Goal: Task Accomplishment & Management: Use online tool/utility

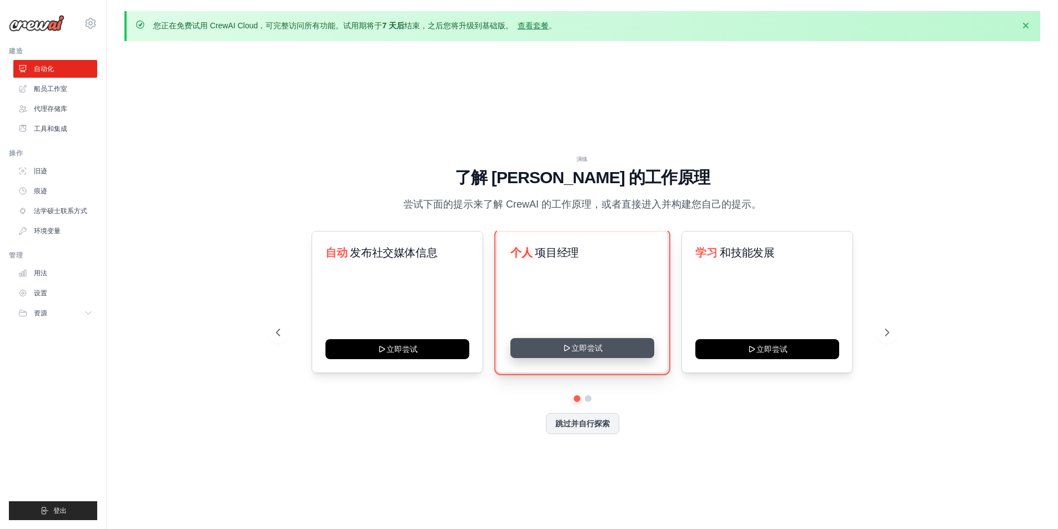
click at [618, 352] on button "立即尝试" at bounding box center [583, 348] width 144 height 20
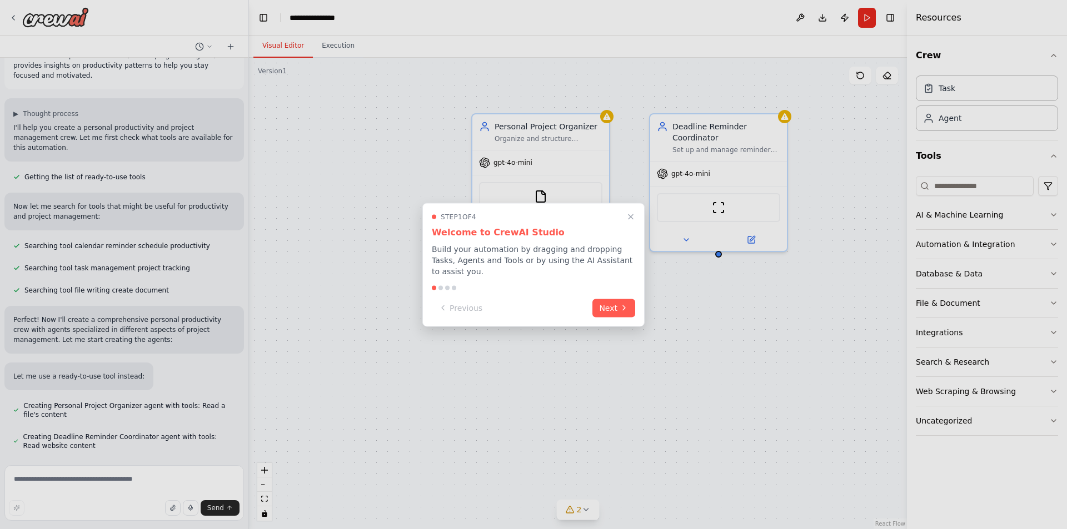
scroll to position [66, 0]
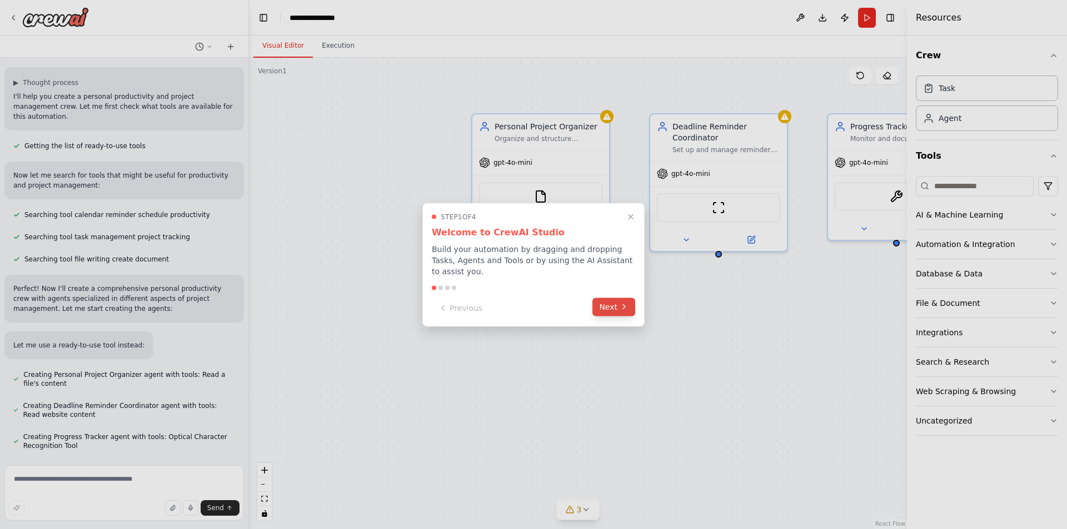
click at [616, 307] on button "Next" at bounding box center [613, 307] width 43 height 18
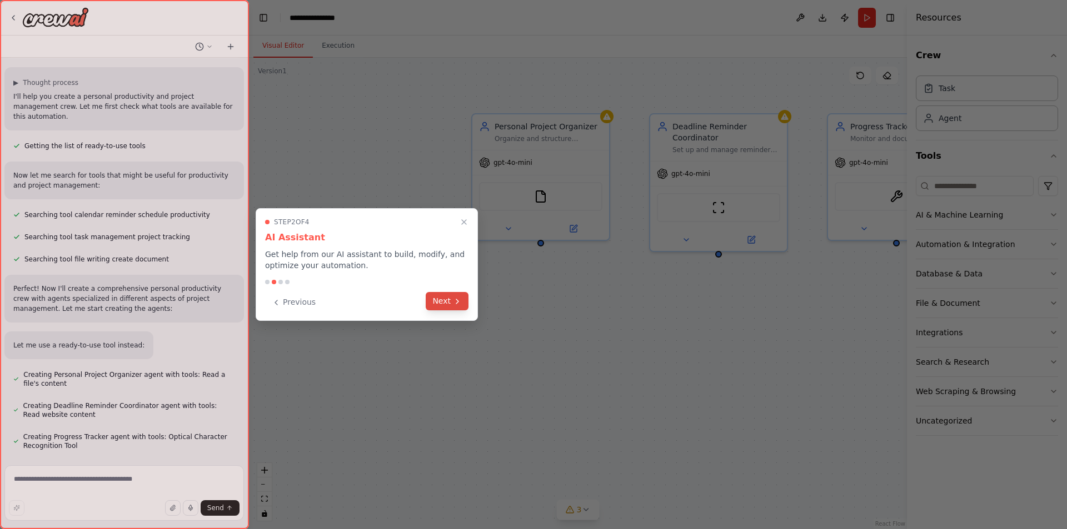
scroll to position [97, 0]
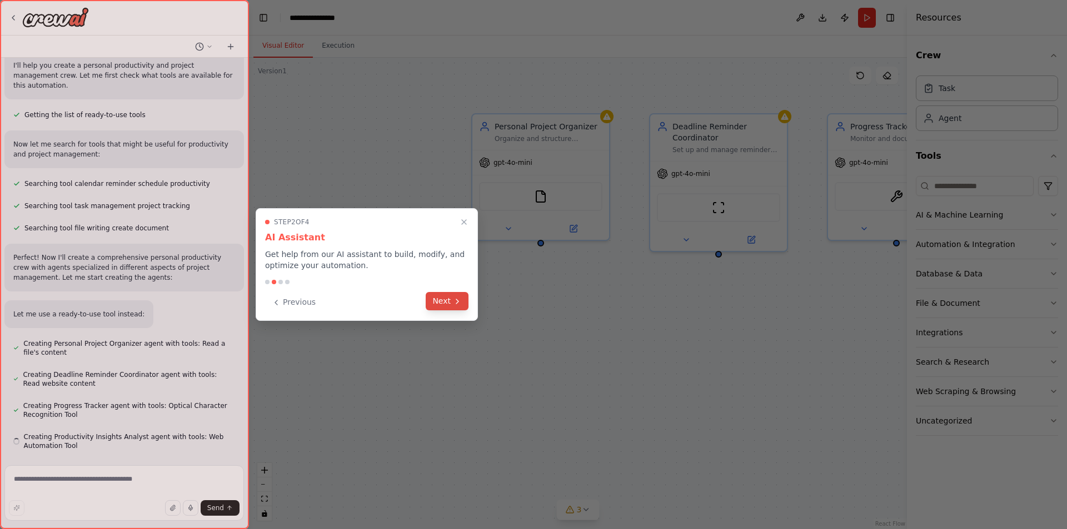
click at [457, 298] on icon at bounding box center [457, 301] width 9 height 9
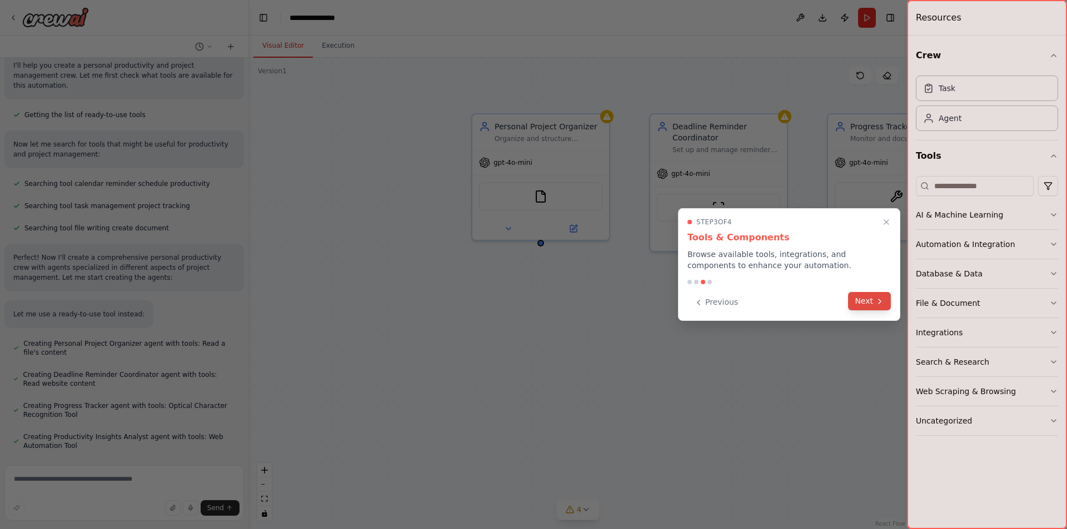
click at [882, 308] on button "Next" at bounding box center [869, 301] width 43 height 18
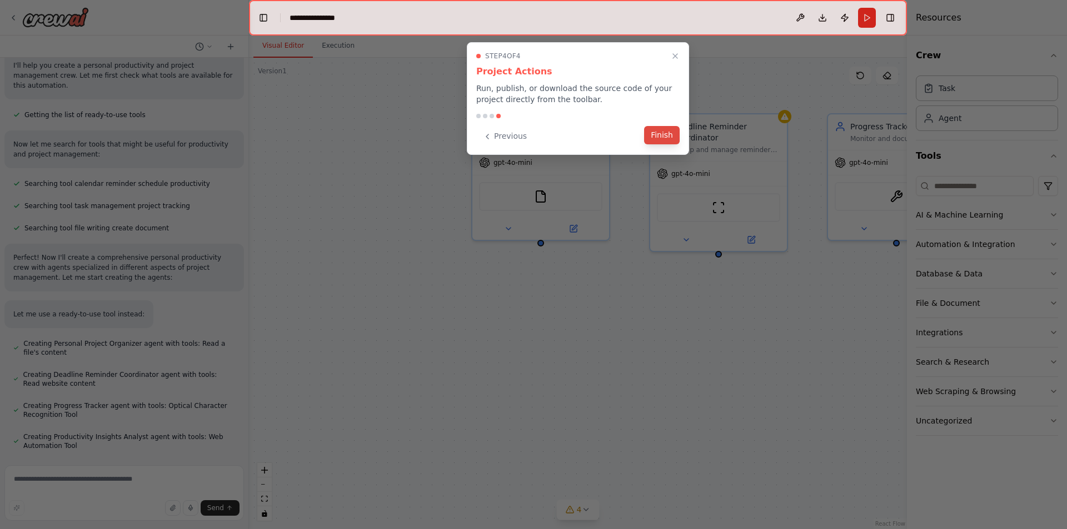
click at [673, 136] on button "Finish" at bounding box center [662, 135] width 36 height 18
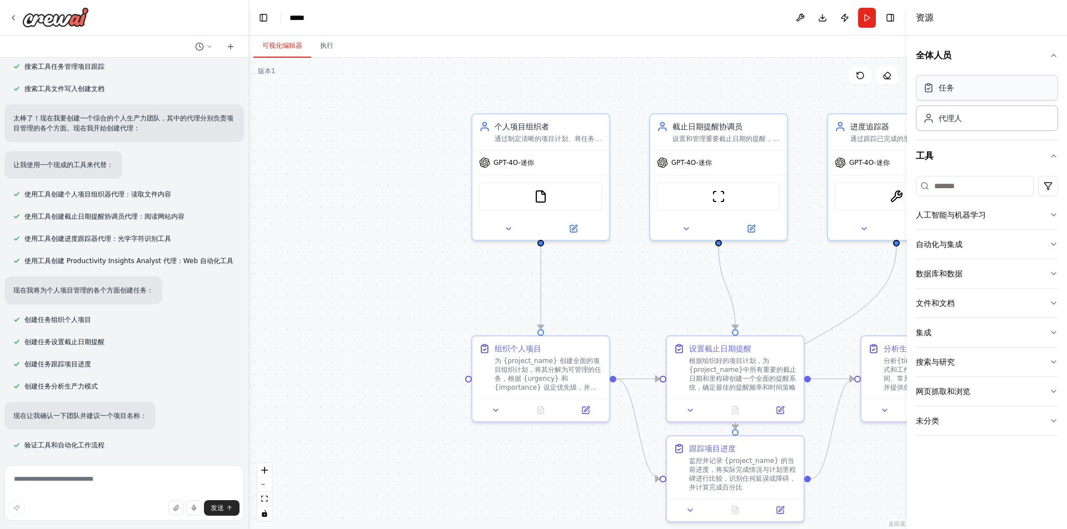
scroll to position [227, 0]
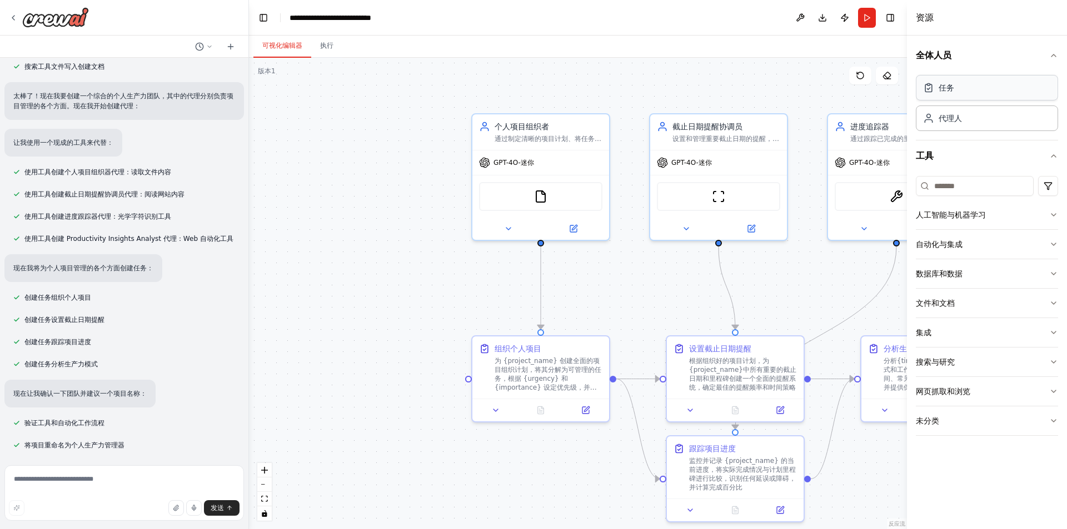
click at [997, 93] on div "任务" at bounding box center [987, 88] width 142 height 26
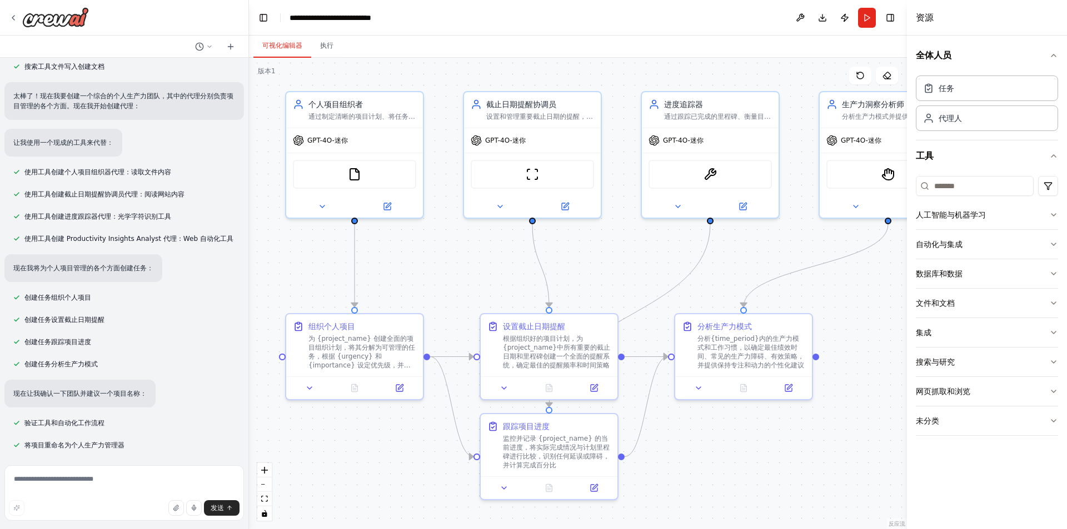
drag, startPoint x: 403, startPoint y: 477, endPoint x: 273, endPoint y: 443, distance: 134.3
click at [233, 453] on div "创建一个团队来帮助您组织个人项目，设置重要截止日期的提醒，跟踪目标进度，并提供有关生产力模式的见解，以帮助您保持专注和积极性。 ▶ 思维过程 我将帮助您组建个…" at bounding box center [533, 264] width 1067 height 529
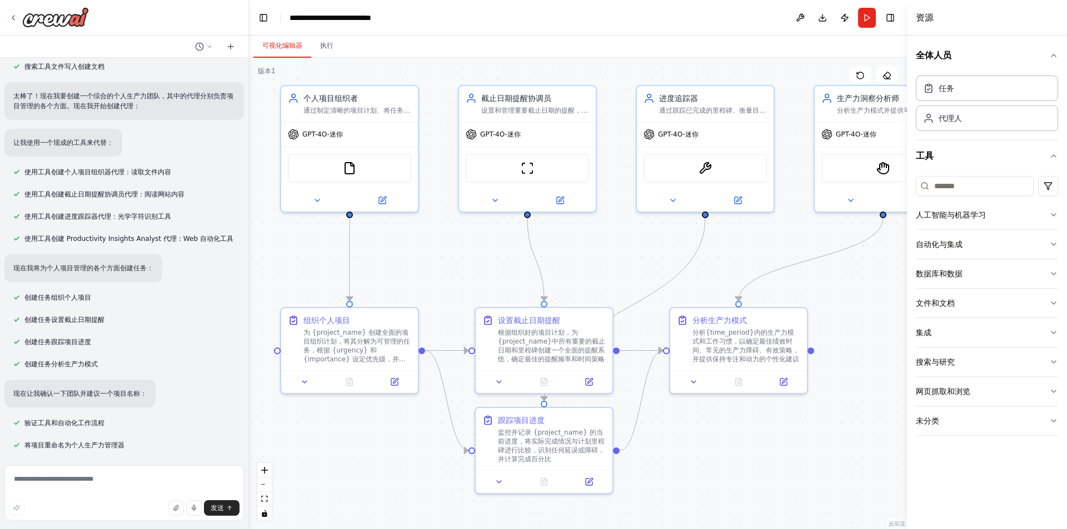
drag, startPoint x: 863, startPoint y: 292, endPoint x: 856, endPoint y: 287, distance: 8.8
click at [856, 287] on div ".deletable-edge-delete-btn { width: 20px; height: 20px; border: 0px solid #ffff…" at bounding box center [578, 294] width 658 height 472
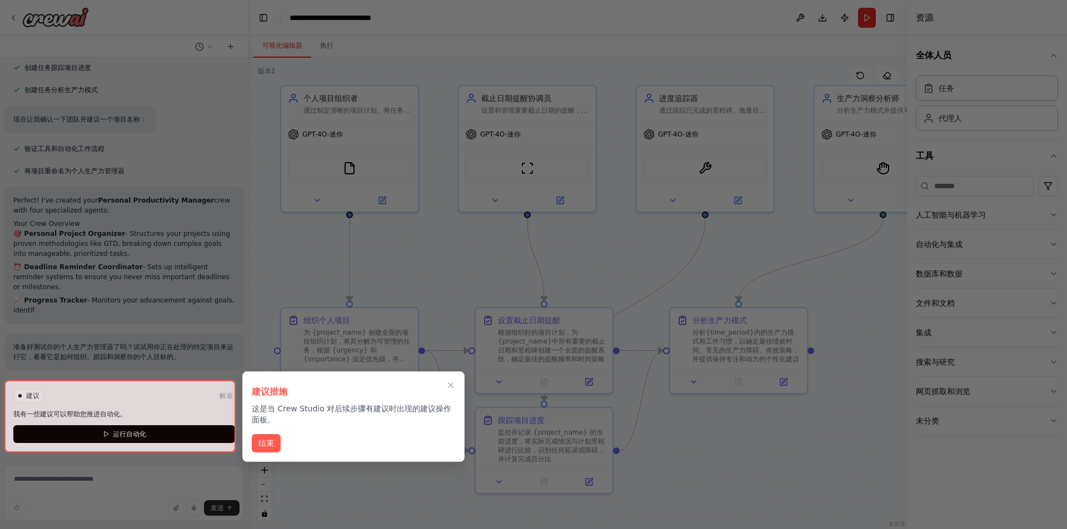
scroll to position [502, 0]
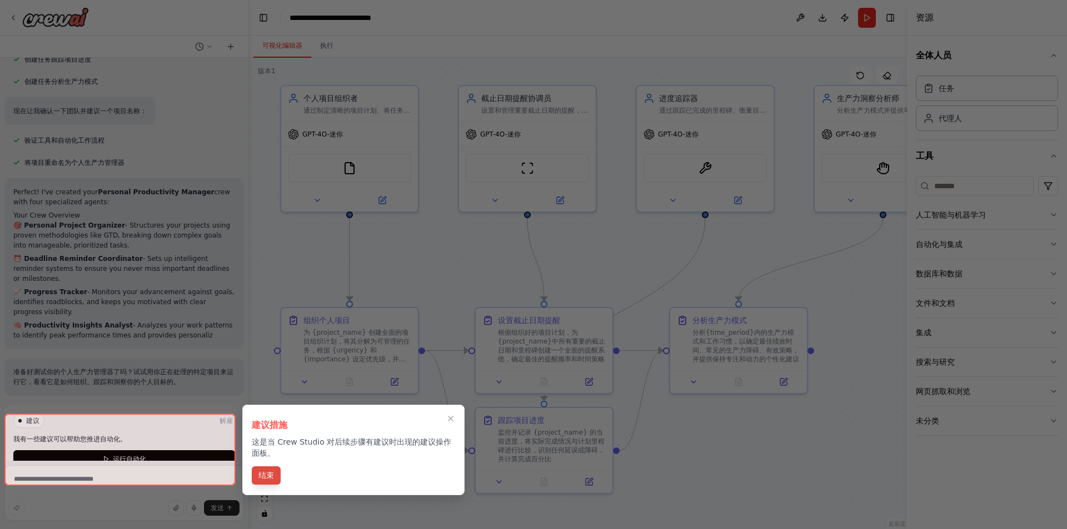
click at [264, 477] on button "结束" at bounding box center [266, 476] width 29 height 18
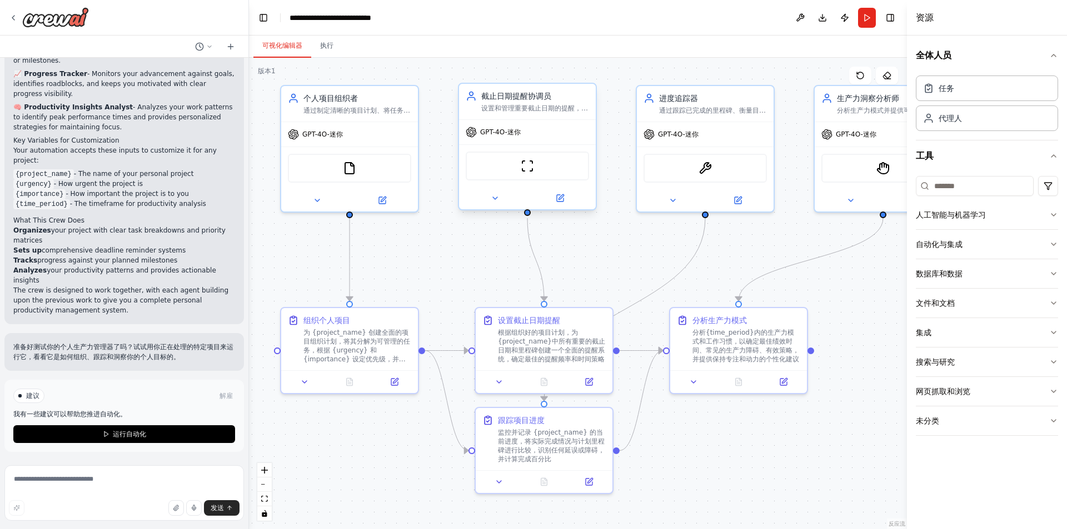
scroll to position [648, 0]
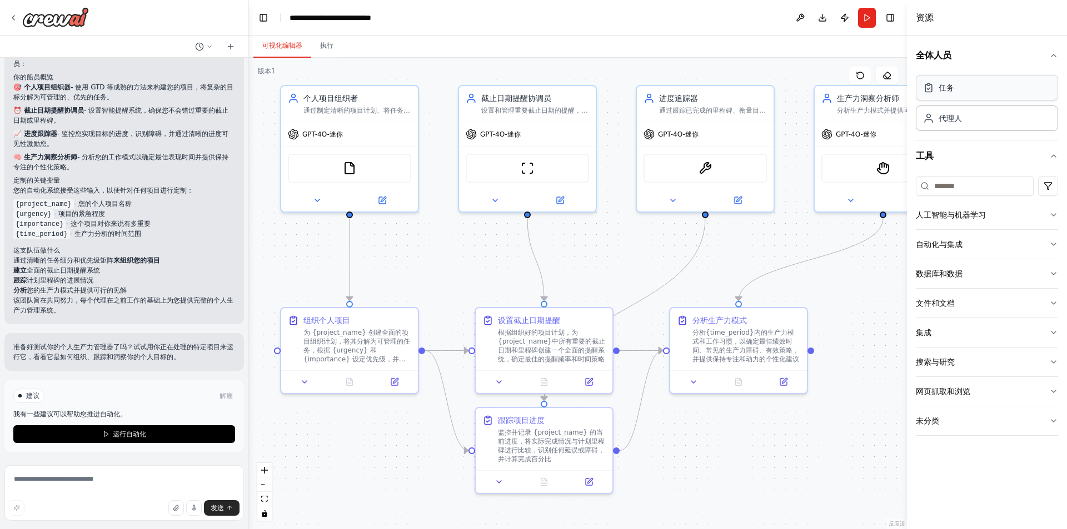
click at [1006, 97] on div "任务" at bounding box center [987, 88] width 142 height 26
click at [213, 49] on button at bounding box center [204, 46] width 27 height 13
click at [211, 50] on div at bounding box center [124, 264] width 249 height 529
click at [133, 440] on button "运行自动化" at bounding box center [124, 435] width 222 height 18
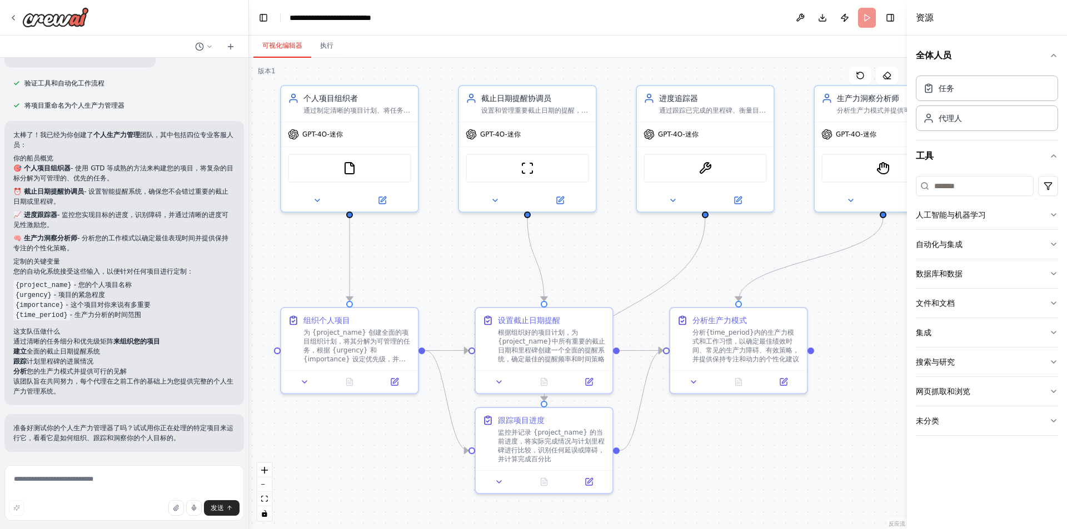
scroll to position [567, 0]
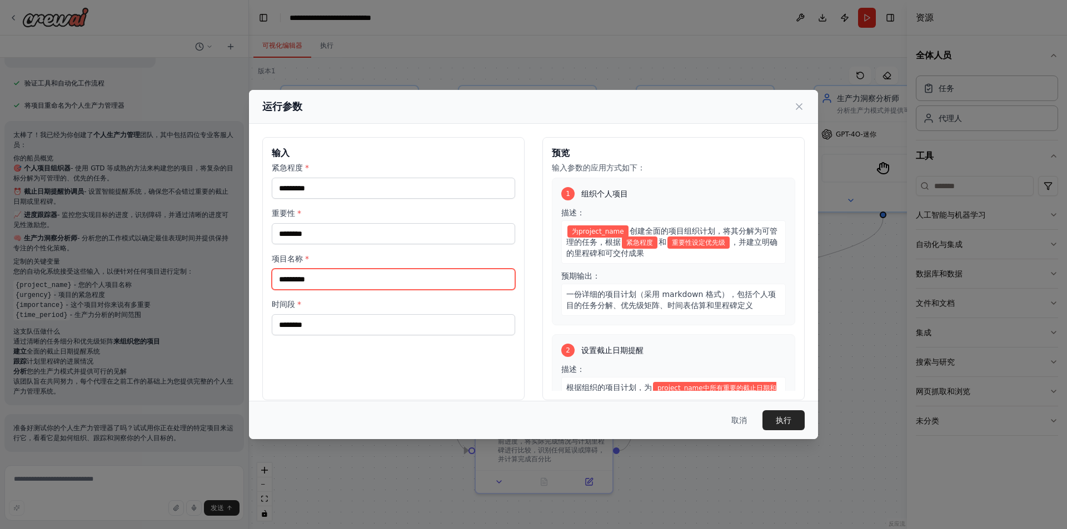
click at [389, 284] on input "项目名称 *" at bounding box center [393, 279] width 243 height 21
type input "****"
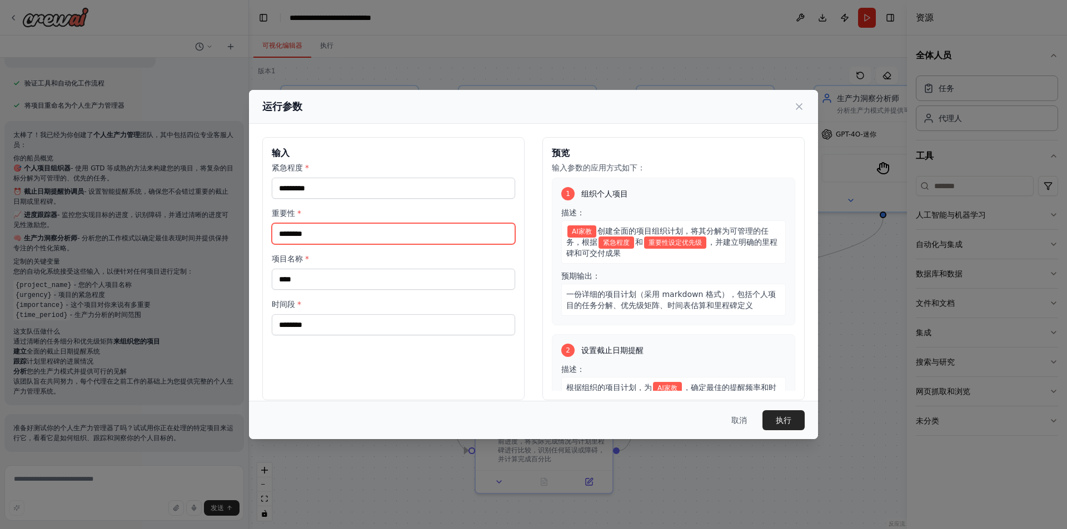
click at [337, 234] on input "重要性 *" at bounding box center [393, 233] width 243 height 21
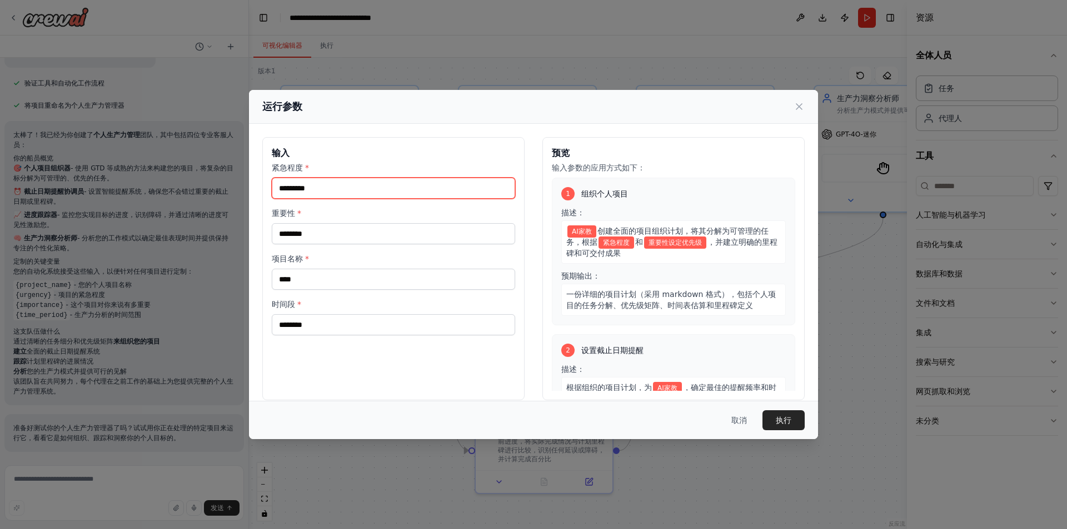
click at [344, 188] on input "紧急程度 *" at bounding box center [393, 188] width 243 height 21
type input "**"
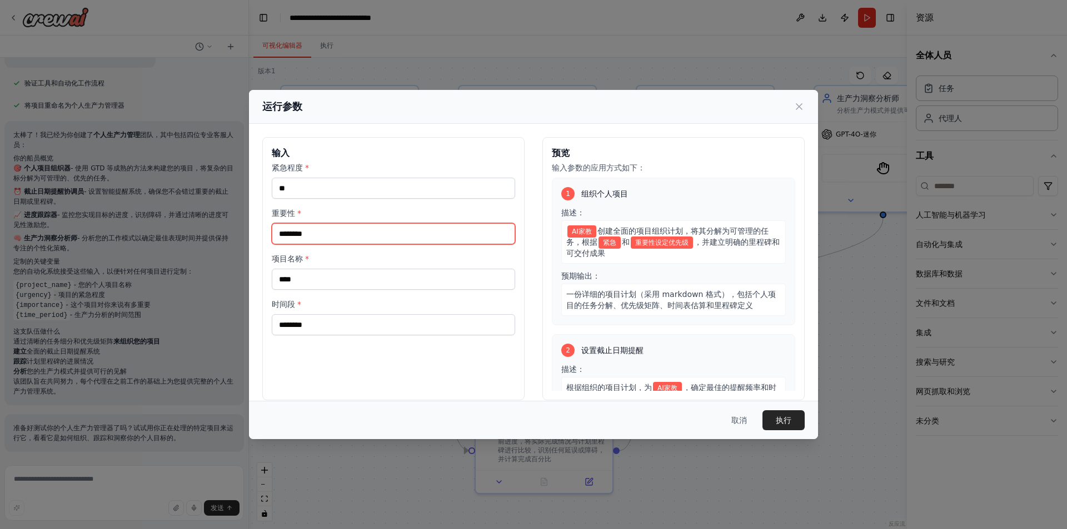
click at [329, 233] on input "重要性 *" at bounding box center [393, 233] width 243 height 21
type input "***"
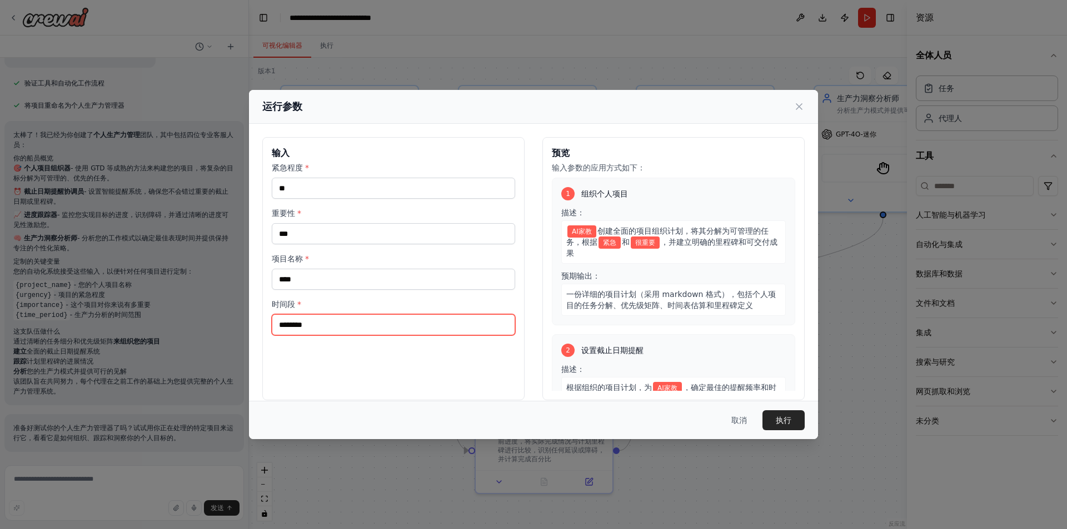
click at [339, 323] on input "时间段 *" at bounding box center [393, 324] width 243 height 21
type input "****"
click at [792, 418] on button "执行" at bounding box center [783, 421] width 42 height 20
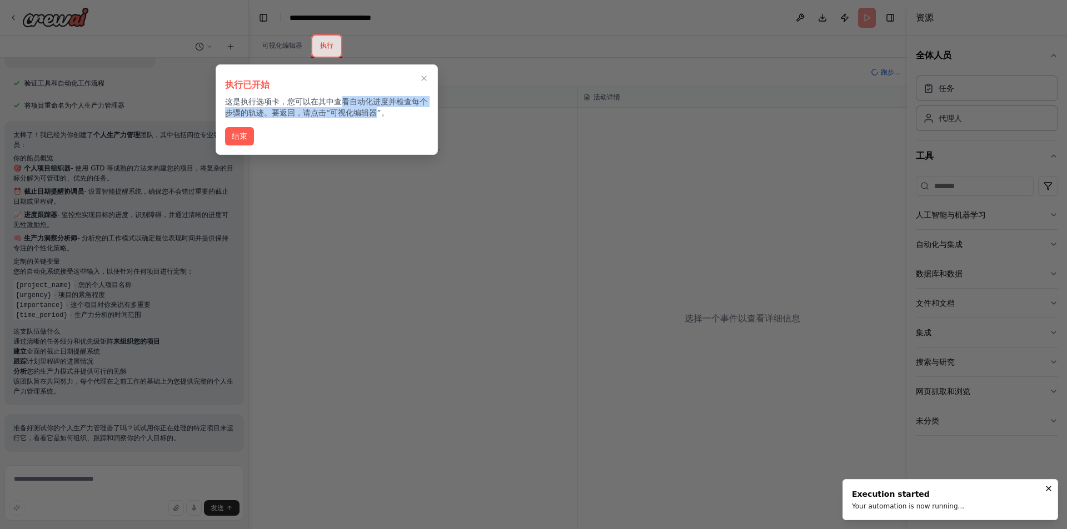
drag, startPoint x: 343, startPoint y: 106, endPoint x: 388, endPoint y: 112, distance: 45.4
click at [385, 111] on font "这是执行选项卡，您可以在其中查看自动化进度并检查每个步骤的轨迹。要返回，请点击“可视化编辑器”。" at bounding box center [326, 107] width 202 height 20
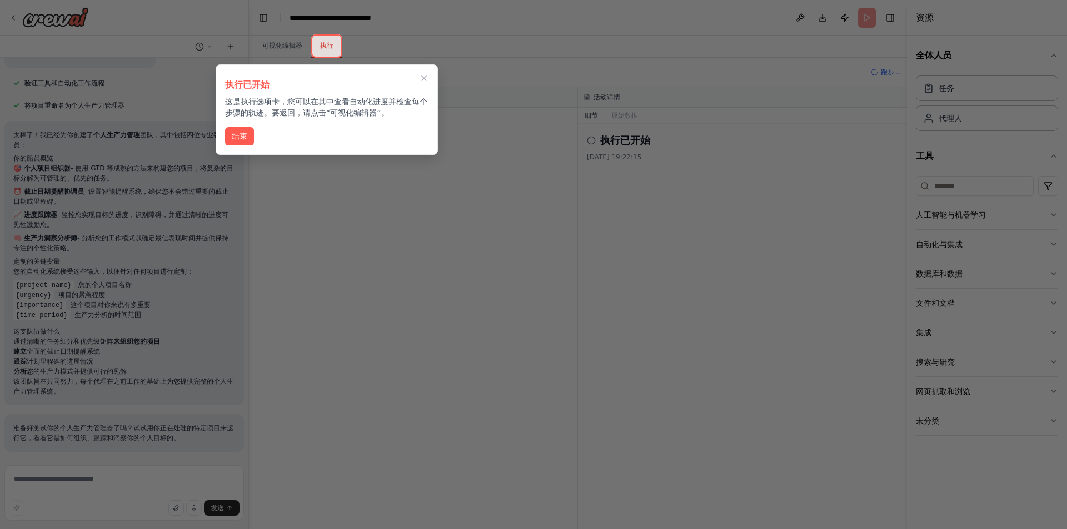
click at [423, 249] on div at bounding box center [533, 264] width 1067 height 529
click at [232, 139] on font "结束" at bounding box center [240, 136] width 16 height 9
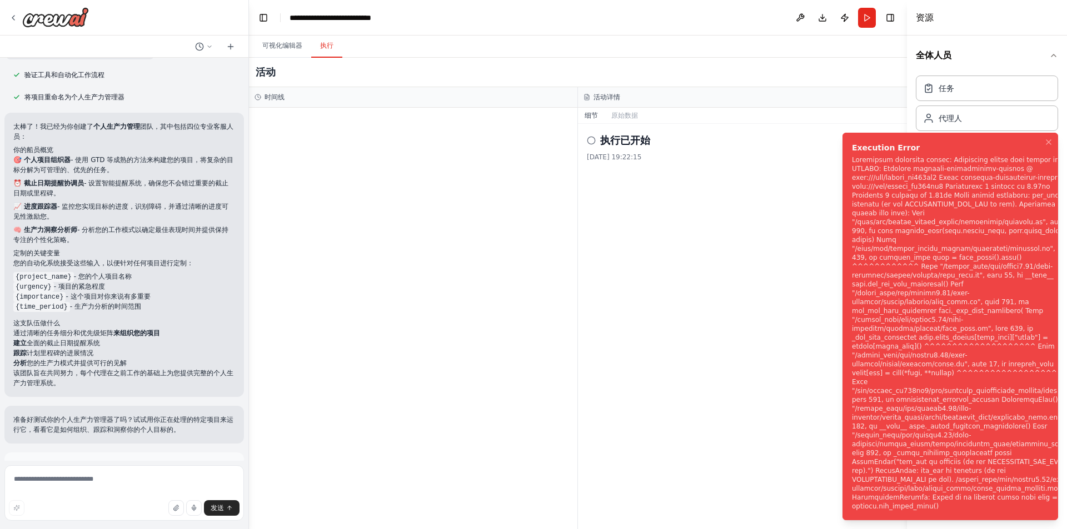
scroll to position [648, 0]
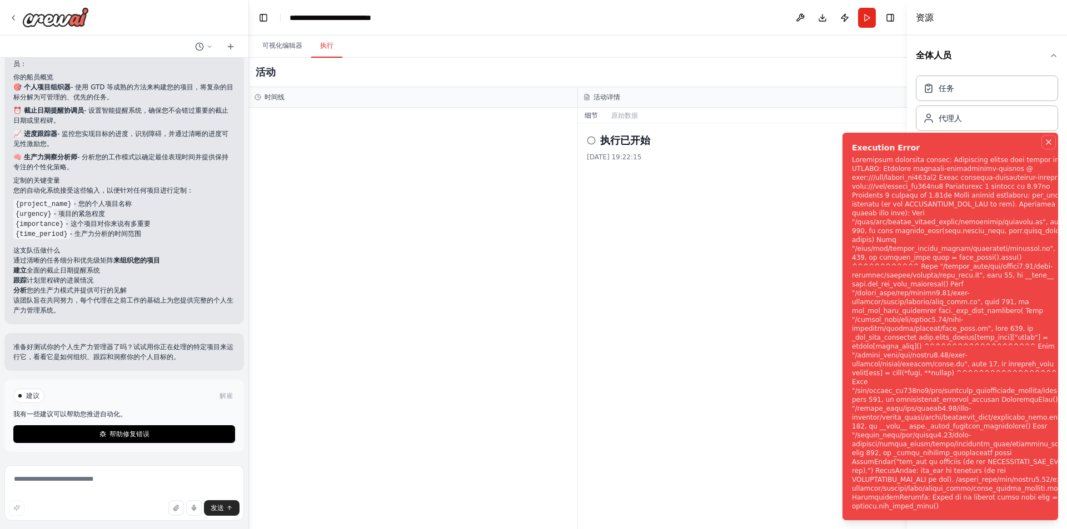
click at [1047, 147] on icon "通知 (F8)" at bounding box center [1048, 142] width 9 height 9
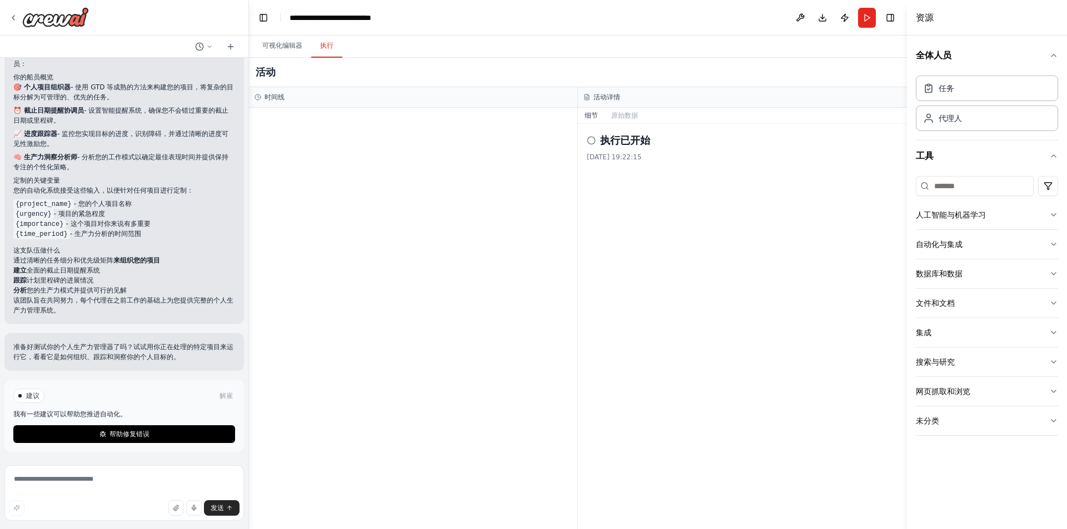
click at [160, 433] on button "帮助修复错误" at bounding box center [124, 435] width 222 height 18
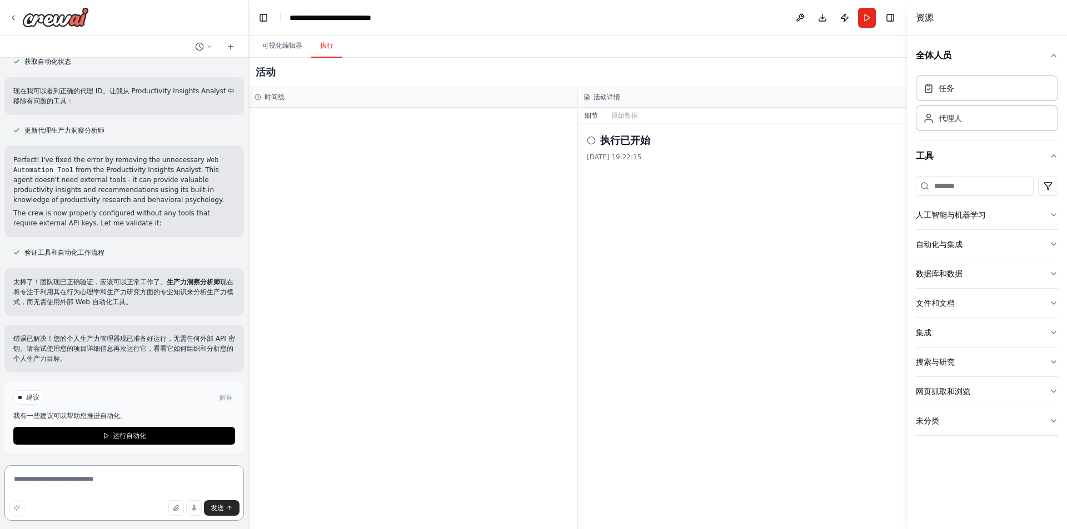
scroll to position [1107, 0]
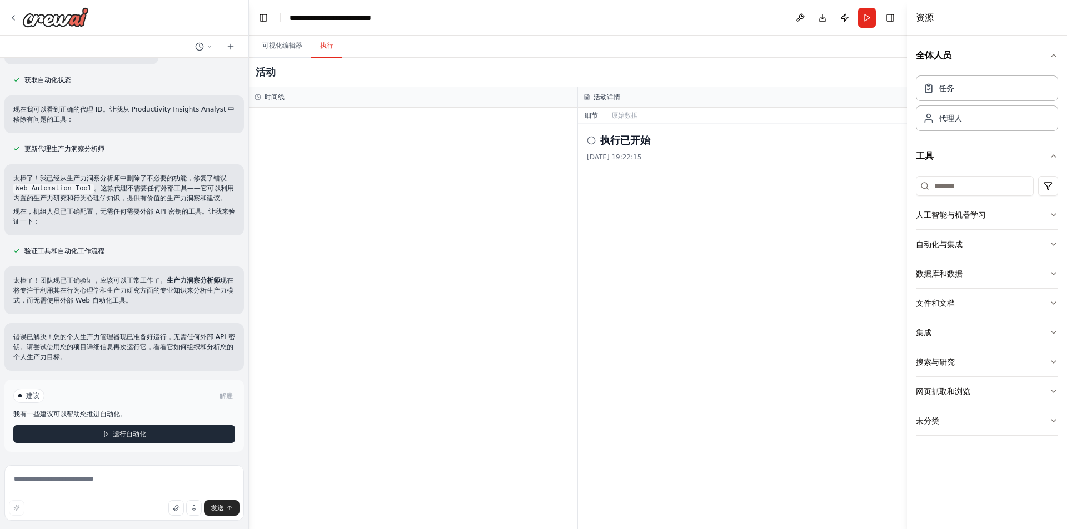
click at [153, 436] on button "运行自动化" at bounding box center [124, 435] width 222 height 18
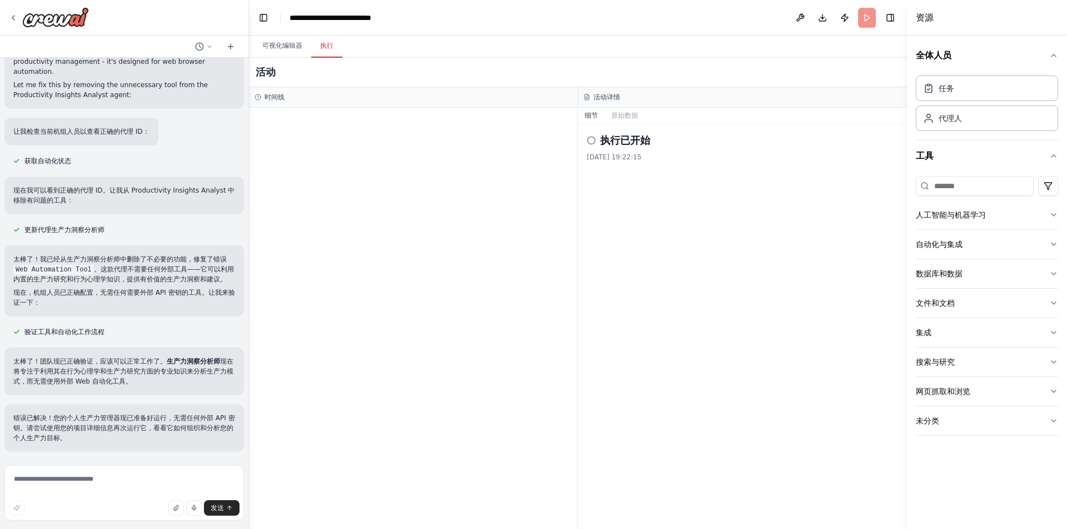
scroll to position [1016, 0]
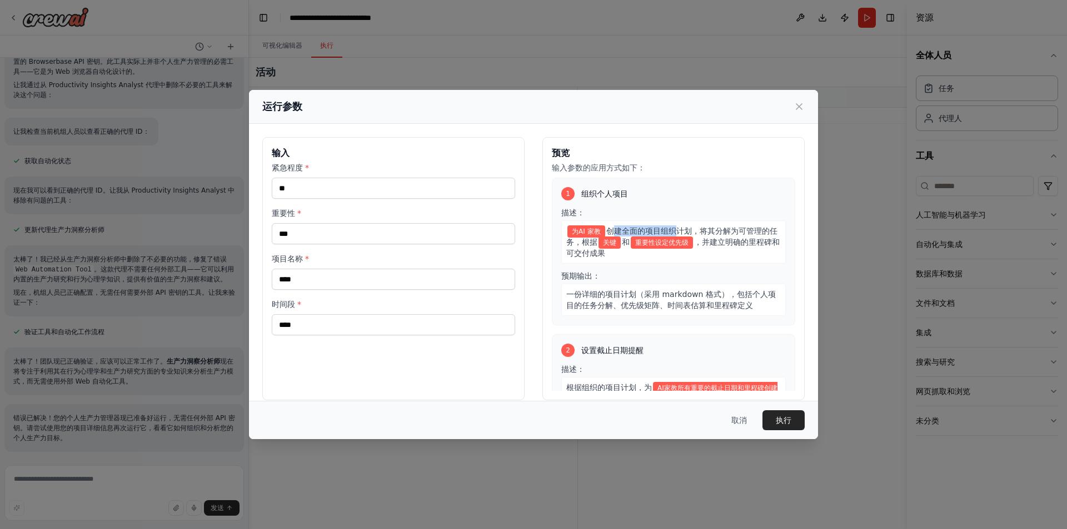
drag, startPoint x: 607, startPoint y: 232, endPoint x: 671, endPoint y: 225, distance: 63.7
click at [669, 225] on div "为AI 家教 创建全面的项目组织计划， 将其分解为可管理的任务，根据 关键 和 重要性设定优先级 ，并建立明确的里程碑和可交付成果" at bounding box center [673, 242] width 224 height 43
click at [735, 277] on div "预期输出： 一份详细的项目计划（采用 markdown 格式），包括个人项目的任务分解、优先级矩阵、时间表估算和里程碑定义" at bounding box center [673, 294] width 224 height 46
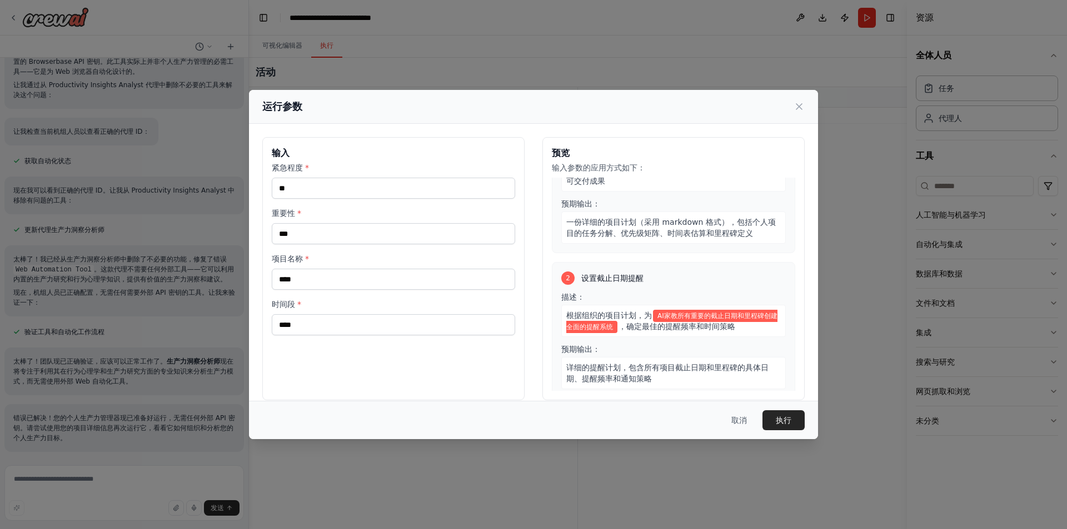
scroll to position [74, 0]
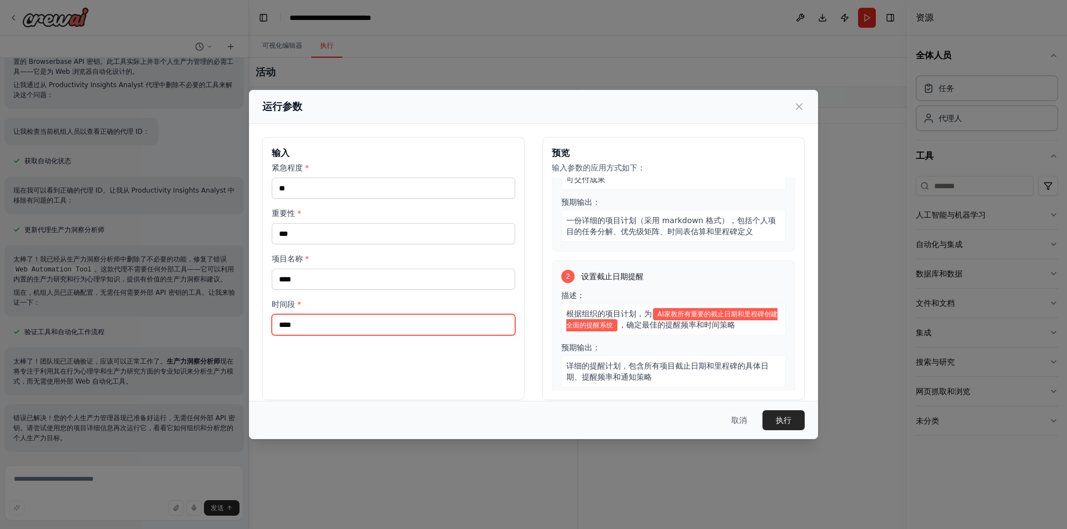
drag, startPoint x: 329, startPoint y: 322, endPoint x: 242, endPoint y: 323, distance: 87.2
click at [242, 323] on div "运行参数 输入 紧急程度 * ** 重要性 * *** 项目名称 * **** 时间段 * **** 预览 输入参数的应用方式如下： 1 组织个人项目 描述：…" at bounding box center [533, 264] width 1067 height 529
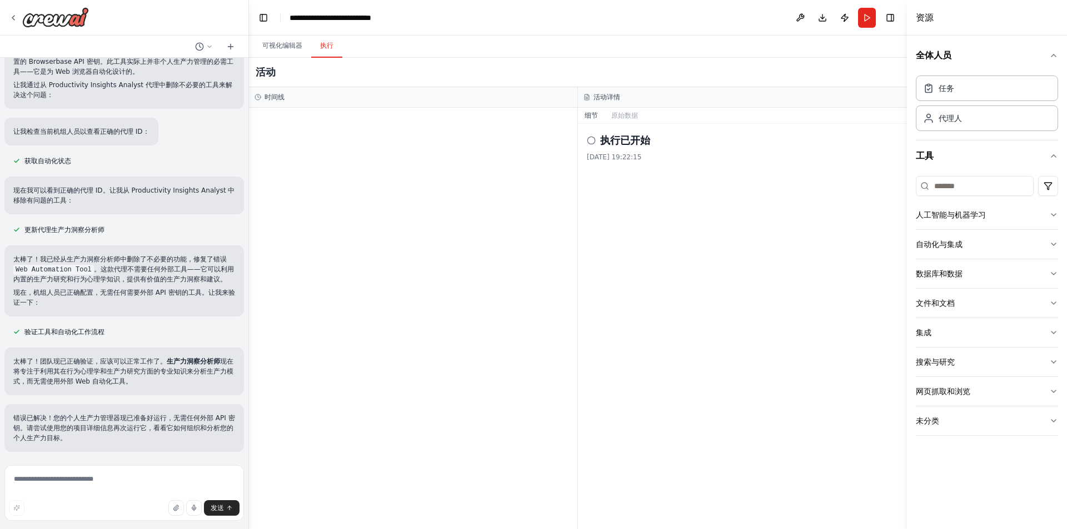
click at [329, 47] on font "执行" at bounding box center [326, 46] width 13 height 8
click at [327, 51] on button "执行" at bounding box center [326, 45] width 31 height 23
click at [869, 19] on button "跑步" at bounding box center [867, 18] width 18 height 20
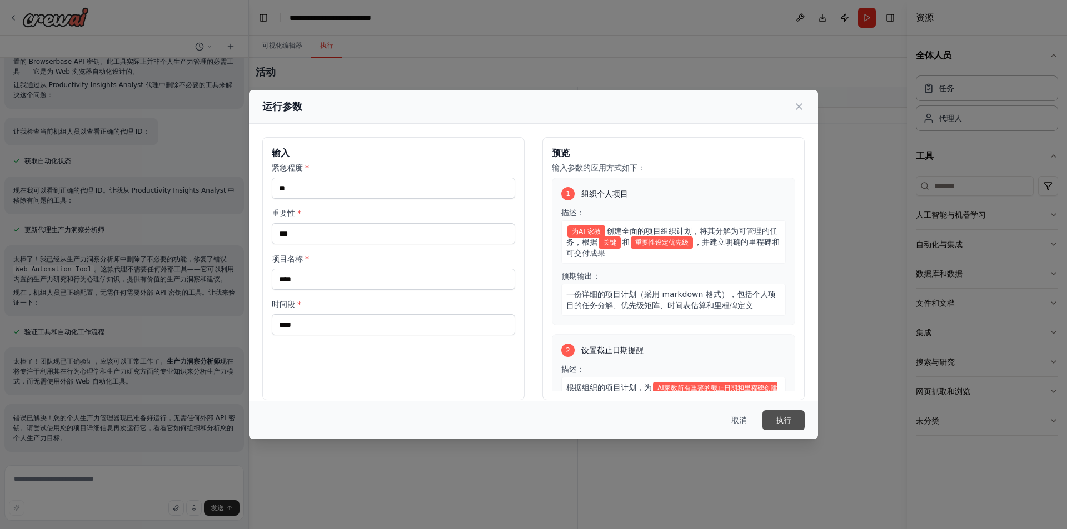
click at [797, 417] on button "执行" at bounding box center [783, 421] width 42 height 20
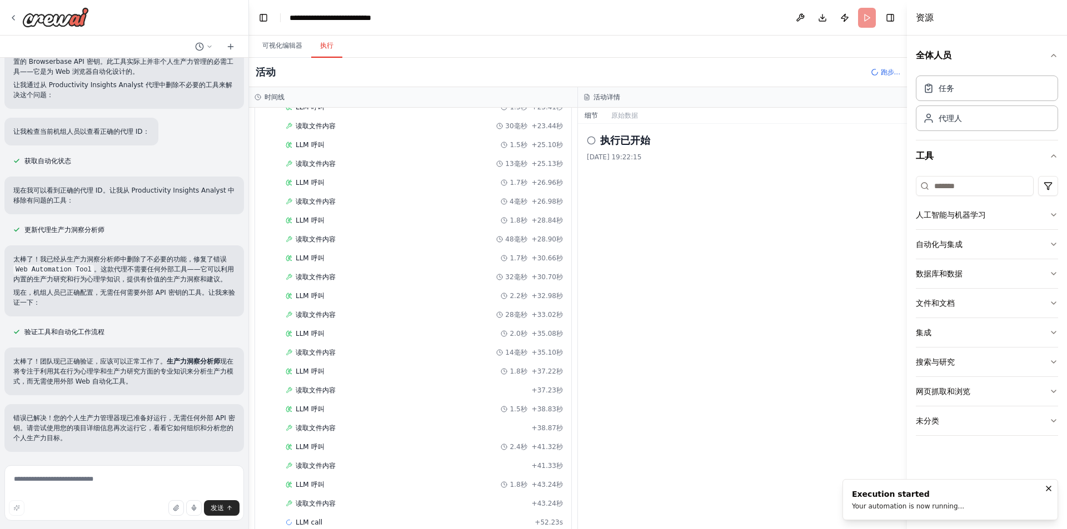
scroll to position [635, 0]
